Goal: Task Accomplishment & Management: Use online tool/utility

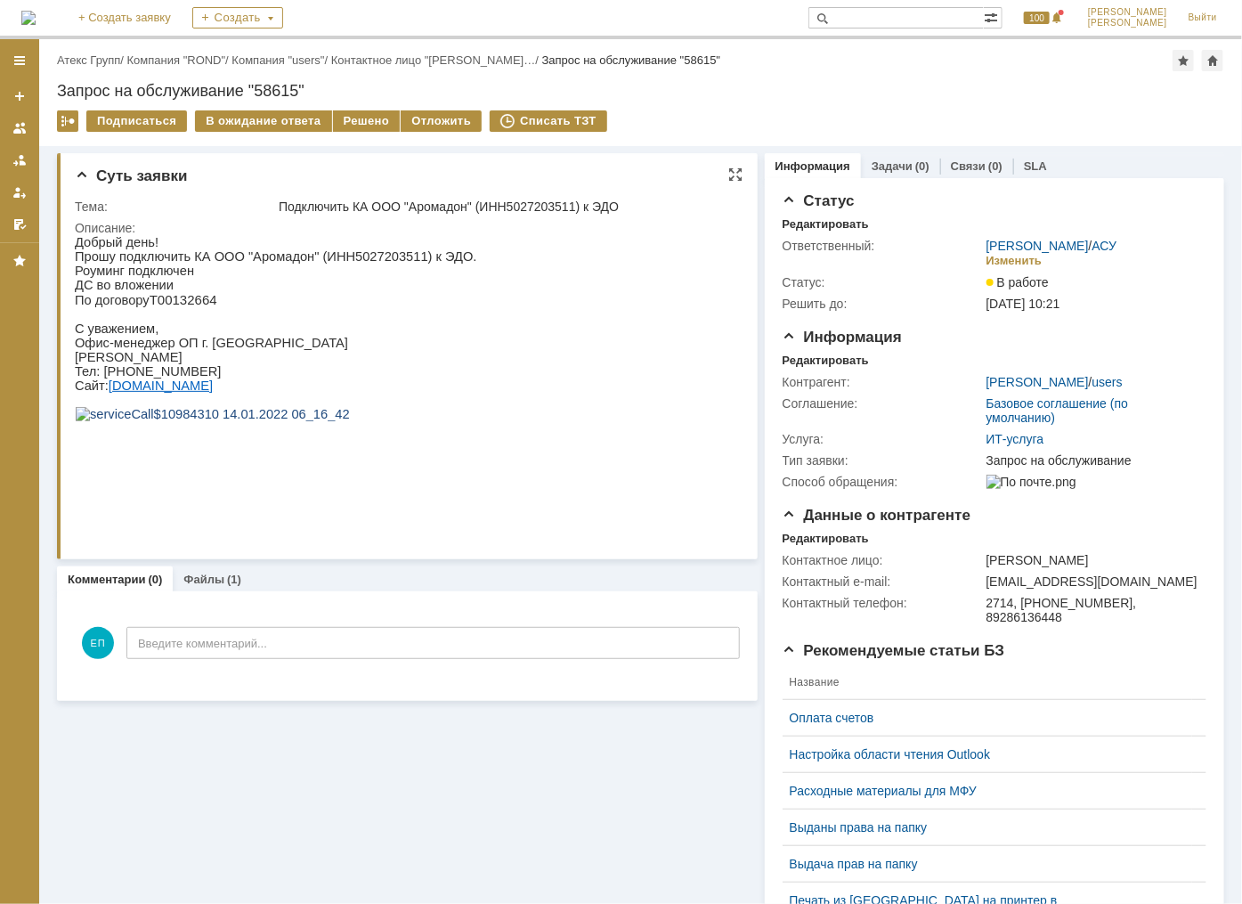
click at [670, 199] on div "Подключить КА ООО "Аромадон" (ИНН5027203511) к ЭДО" at bounding box center [506, 206] width 454 height 14
click at [677, 200] on div "Подключить КА ООО "Аромадон" (ИНН5027203511) к ЭДО" at bounding box center [506, 206] width 454 height 14
click at [670, 201] on div "Подключить КА ООО "Аромадон" (ИНН5027203511) к ЭДО" at bounding box center [506, 206] width 454 height 14
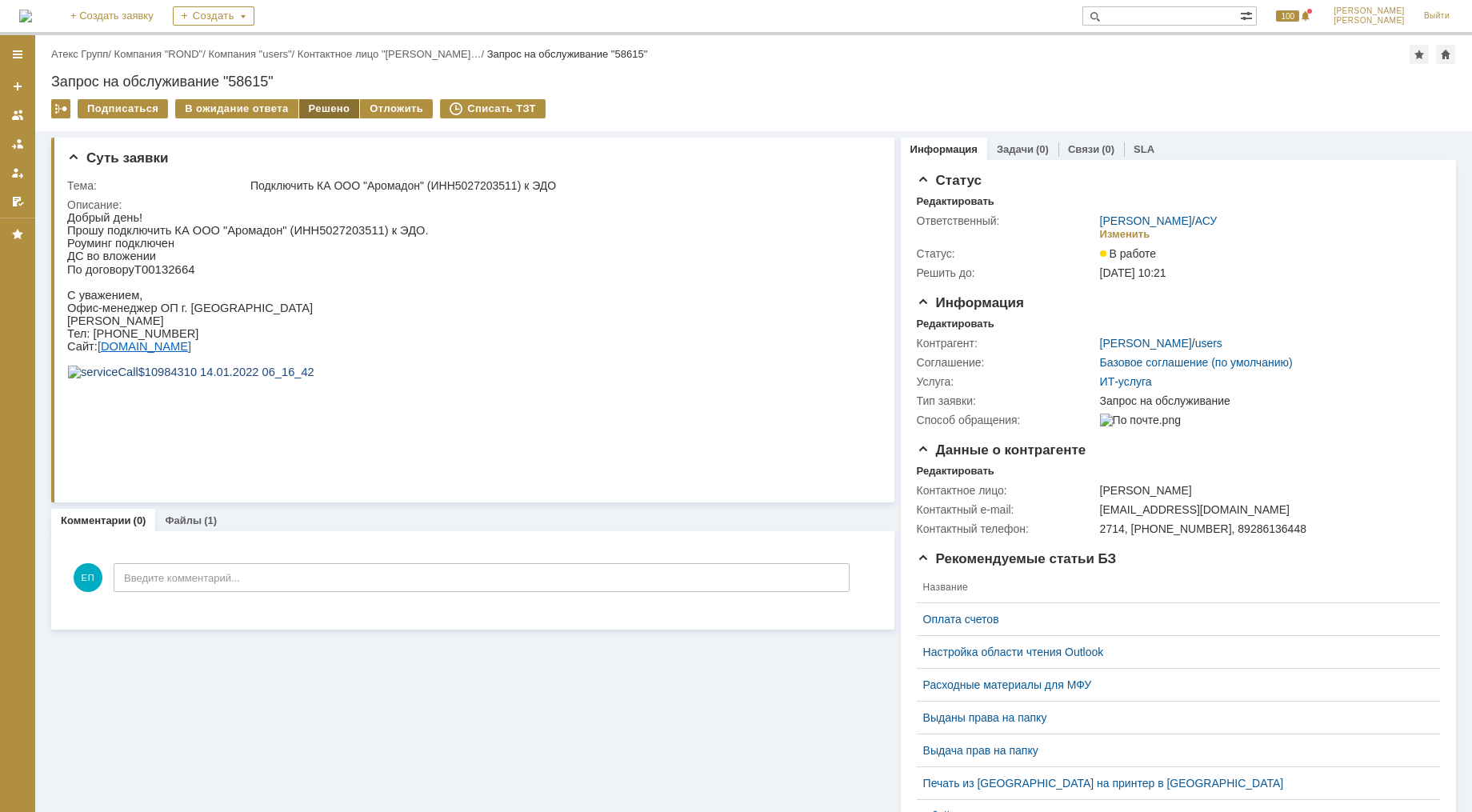
click at [312, 105] on div "Решено" at bounding box center [330, 108] width 61 height 19
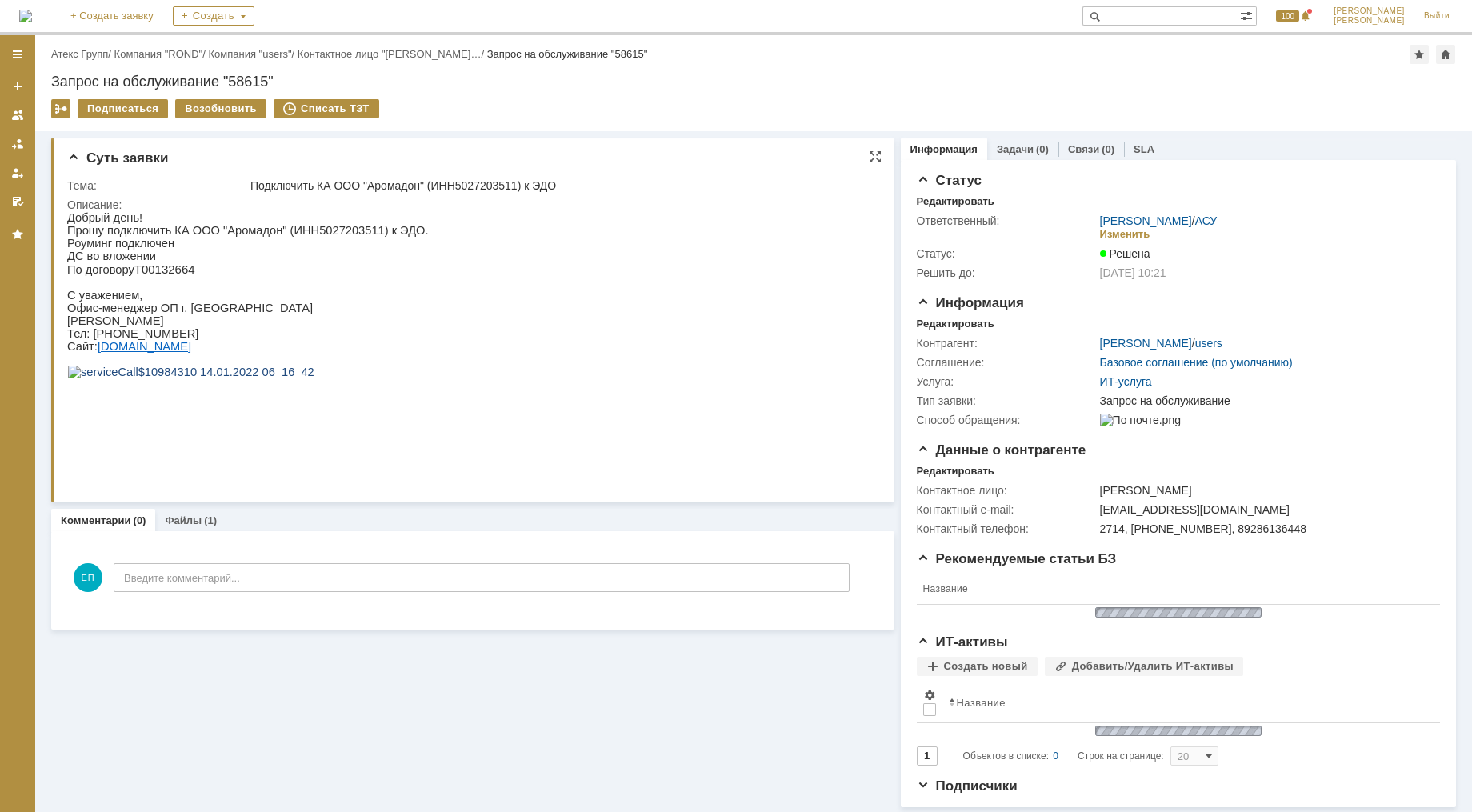
drag, startPoint x: 403, startPoint y: 22, endPoint x: 472, endPoint y: 232, distance: 221.0
click at [471, 232] on div "Суть заявки Тема: Подключить КА ООО "Аромадон" (ИНН5027203511) к ЭДО Описание:" at bounding box center [473, 320] width 843 height 365
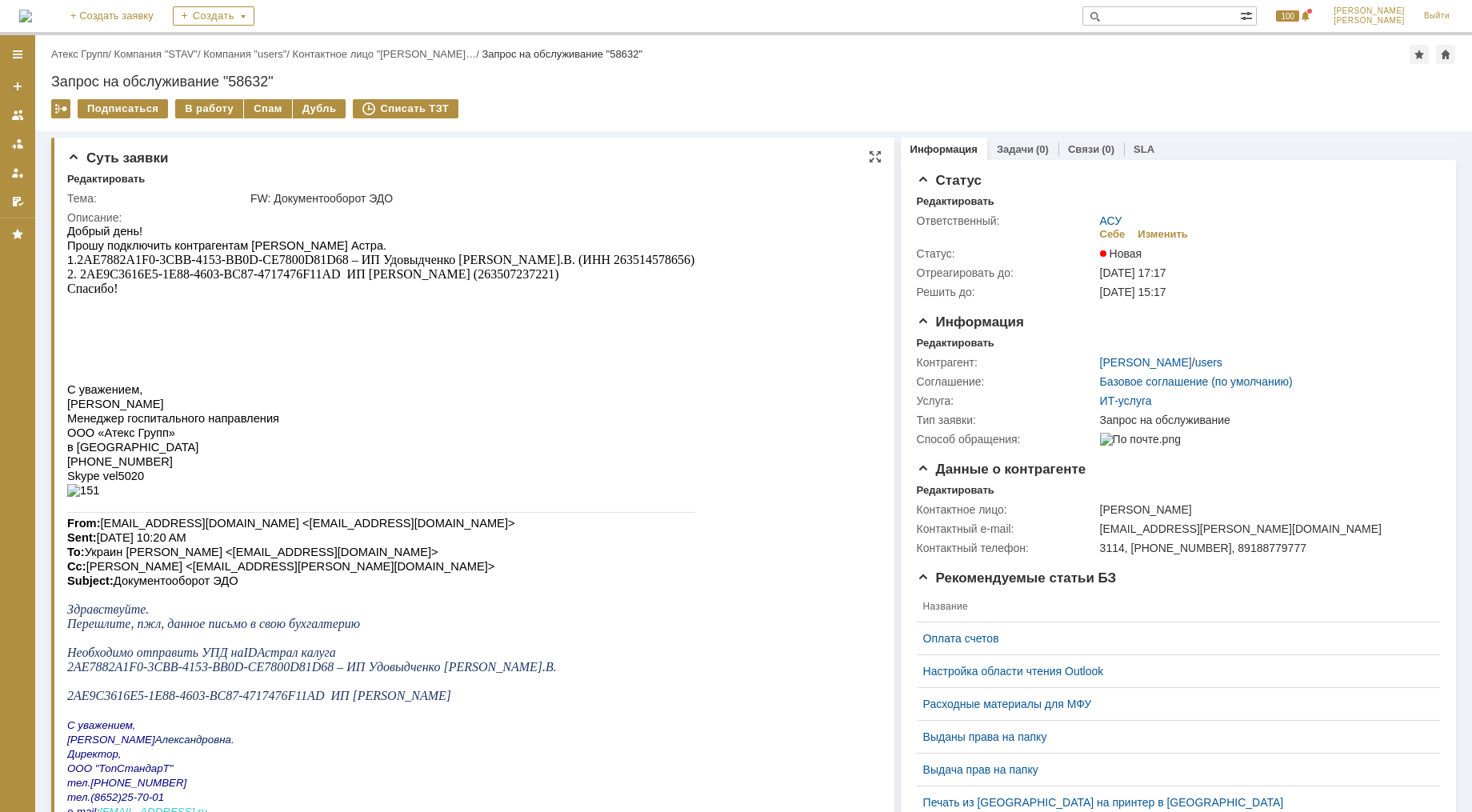
click at [537, 340] on p at bounding box center [381, 331] width 627 height 14
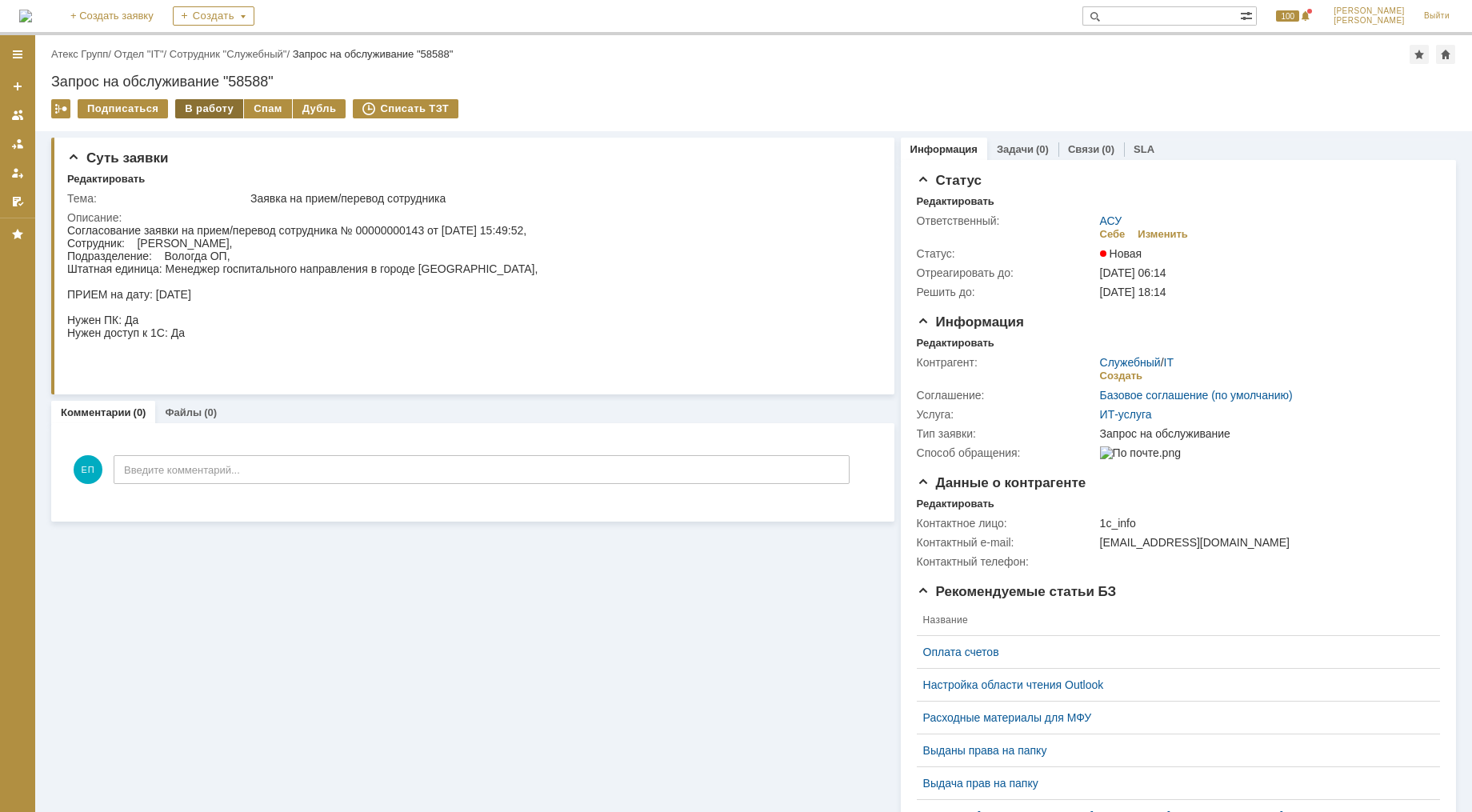
click at [209, 105] on div "В работу" at bounding box center [209, 108] width 68 height 19
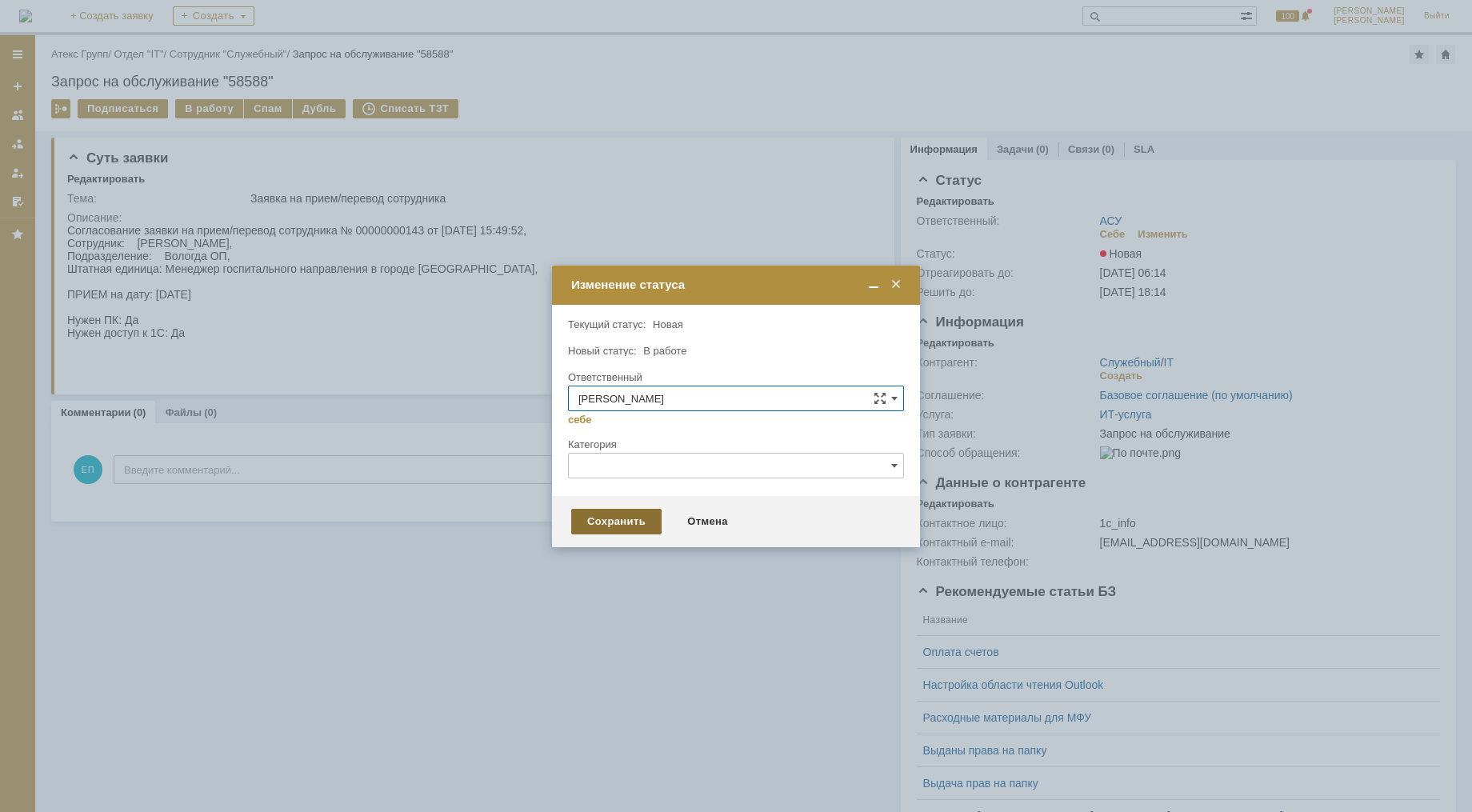
click at [648, 513] on div "Сохранить" at bounding box center [616, 521] width 91 height 25
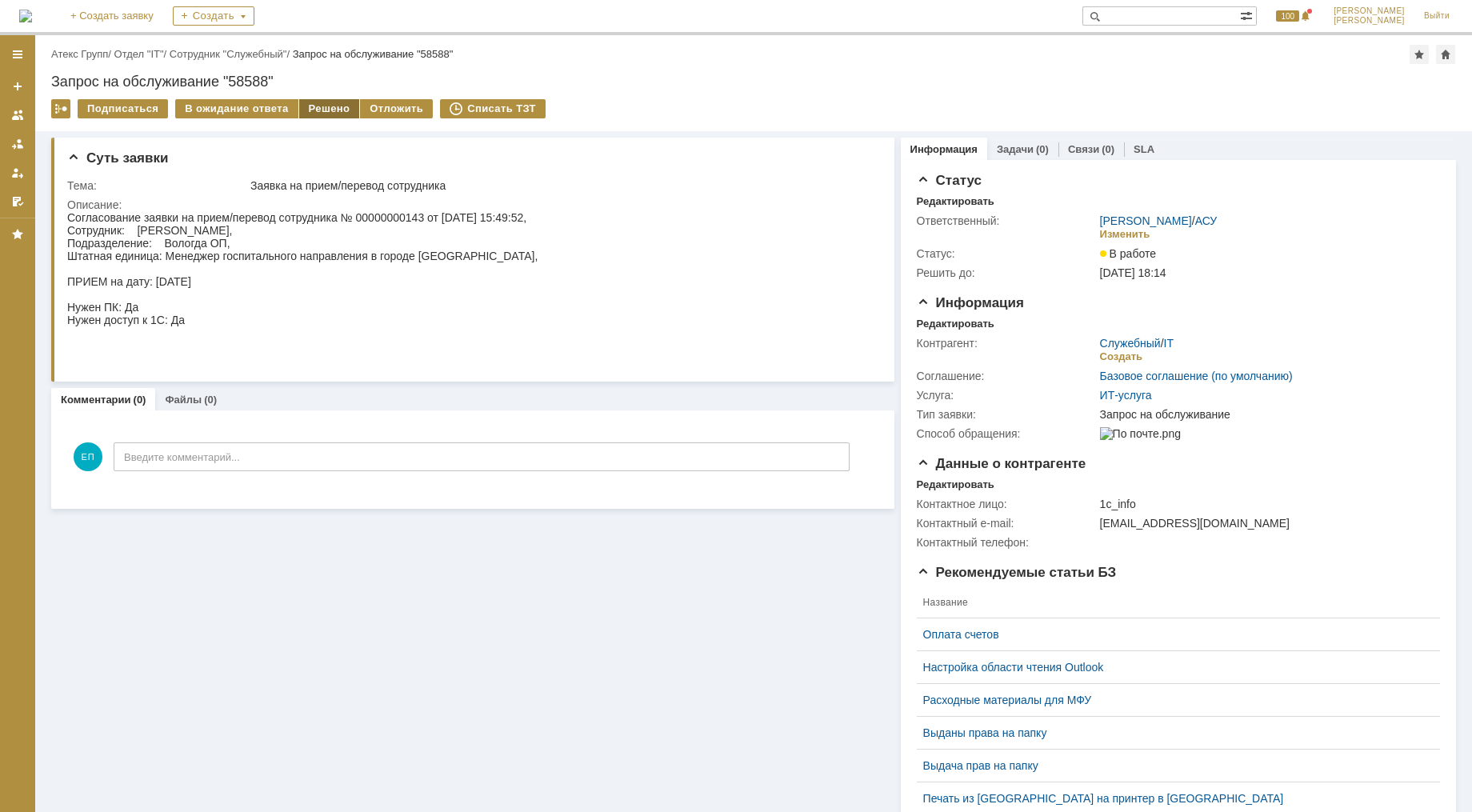
click at [299, 106] on div "Решено" at bounding box center [330, 108] width 61 height 19
